Goal: Transaction & Acquisition: Purchase product/service

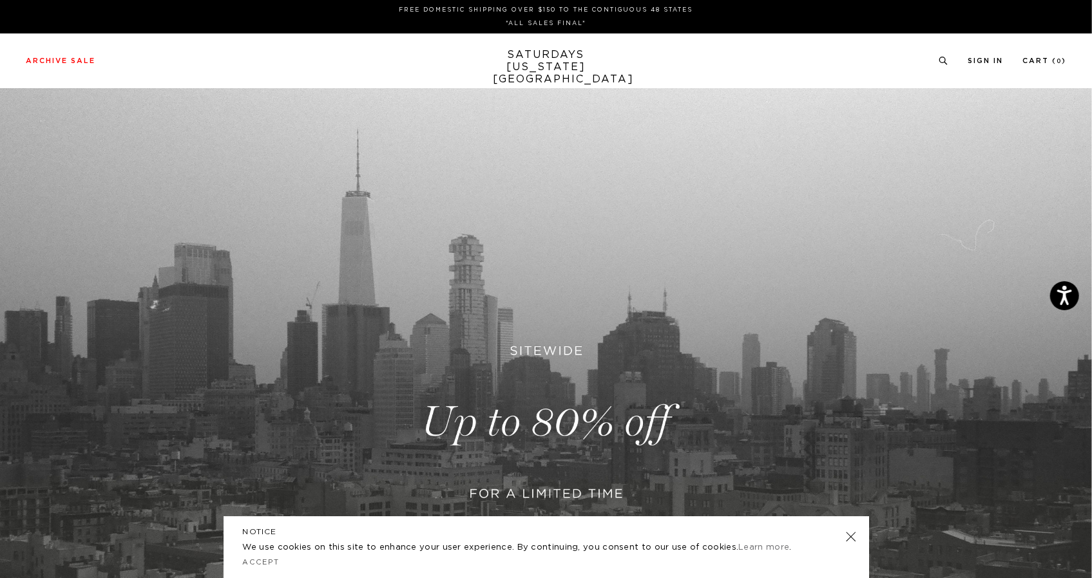
click at [567, 426] on link at bounding box center [546, 422] width 1092 height 669
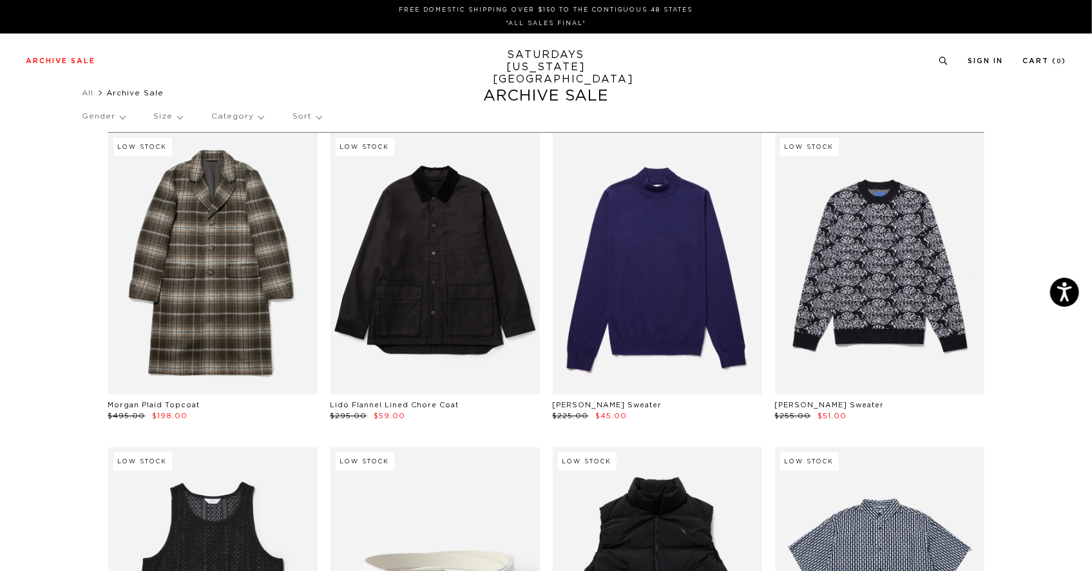
click at [130, 122] on div "Gender Size Category Sort" at bounding box center [546, 117] width 928 height 30
click at [122, 113] on p "Gender" at bounding box center [103, 117] width 43 height 30
click at [118, 163] on p "Mens" at bounding box center [120, 161] width 77 height 17
click at [99, 157] on p "Mens" at bounding box center [120, 161] width 77 height 17
click at [86, 162] on p "Mens" at bounding box center [120, 161] width 77 height 17
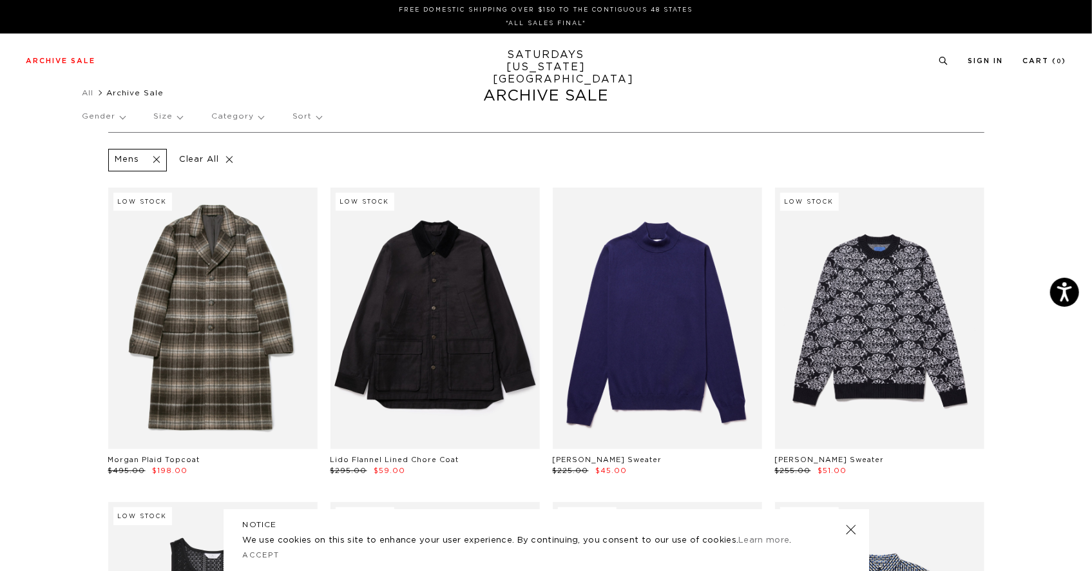
click at [243, 120] on p "Category" at bounding box center [237, 117] width 52 height 30
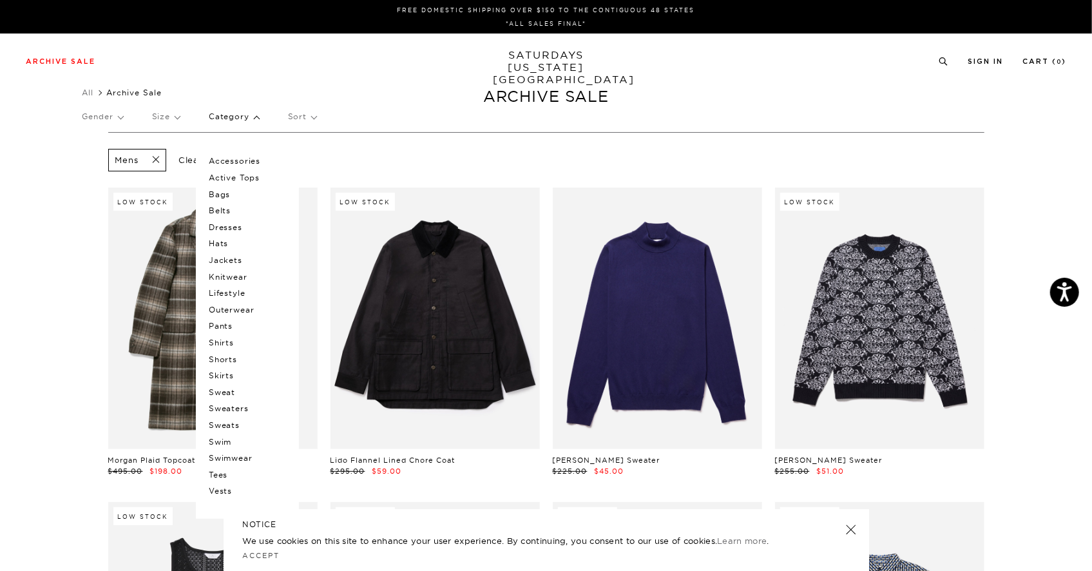
click at [226, 327] on p "Pants" at bounding box center [247, 326] width 77 height 17
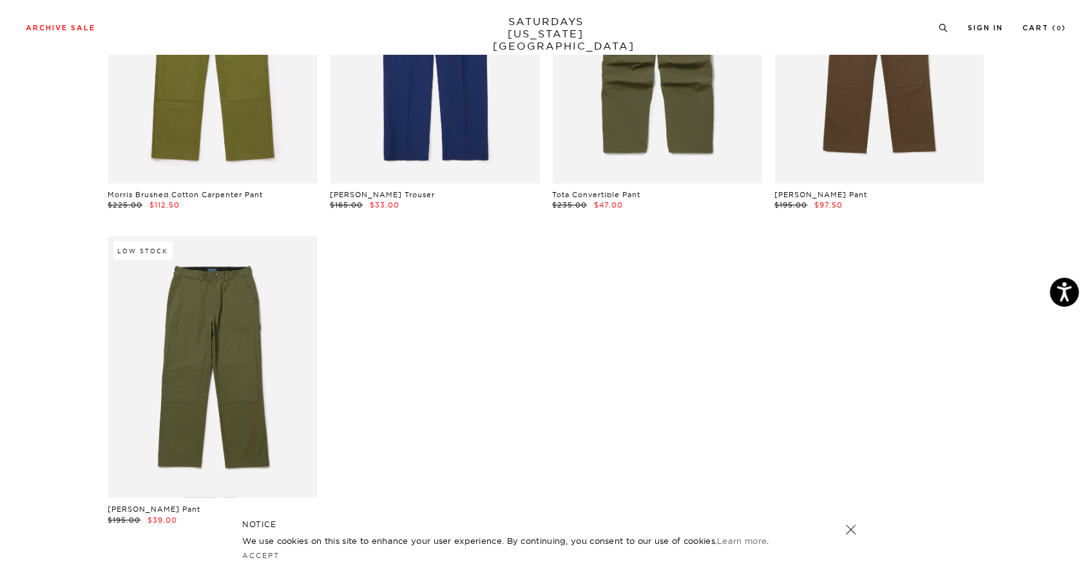
scroll to position [1031, 0]
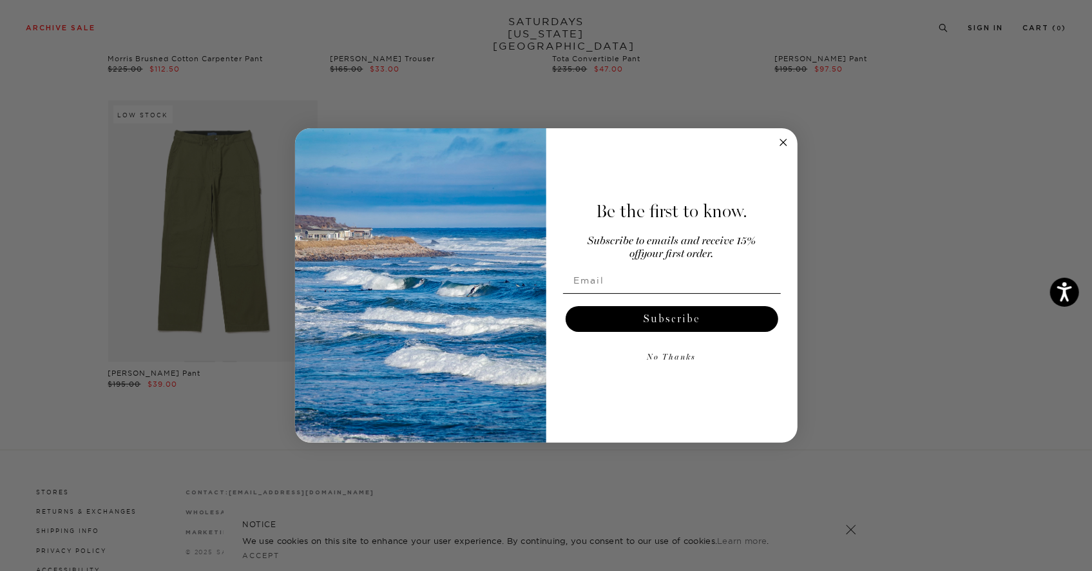
click at [779, 140] on circle "Close dialog" at bounding box center [783, 142] width 15 height 15
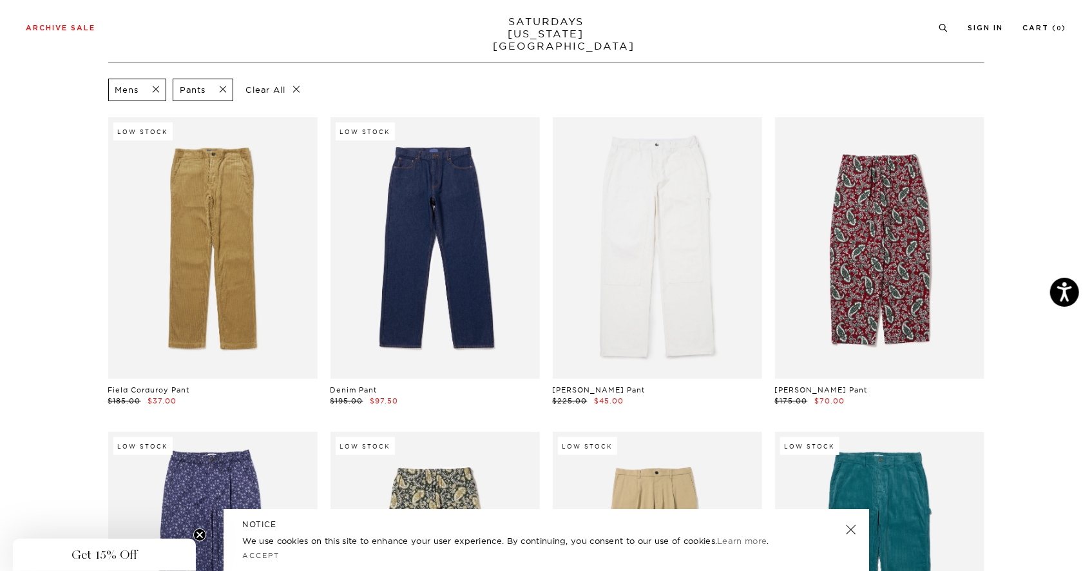
scroll to position [64, 0]
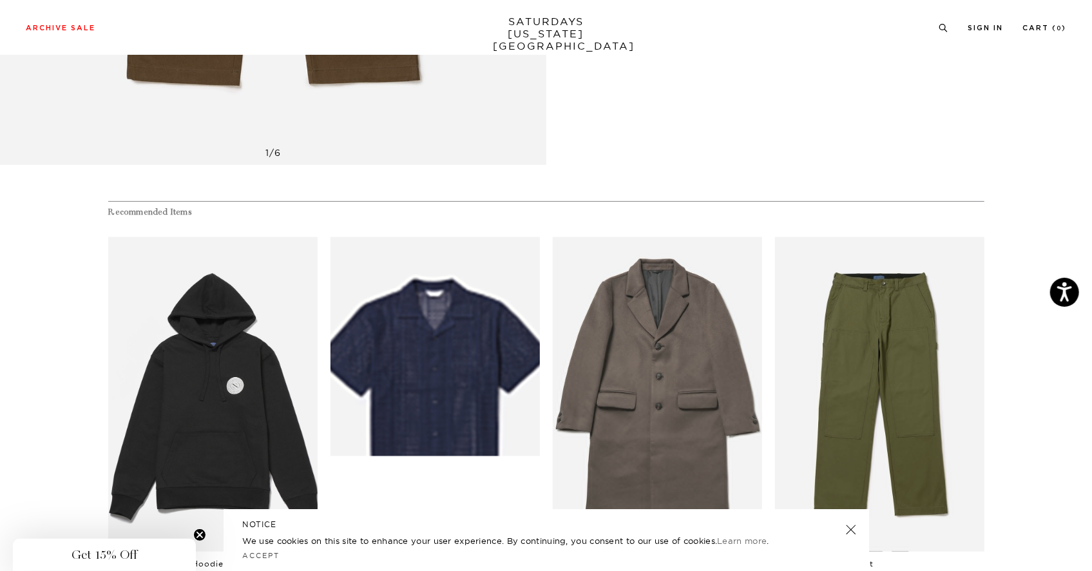
scroll to position [709, 0]
